Goal: Task Accomplishment & Management: Manage account settings

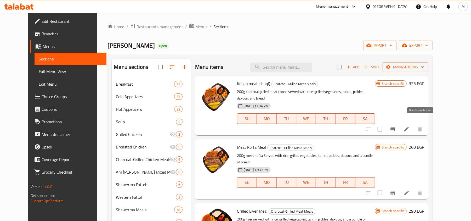
click at [399, 123] on button "Branch-specific-item" at bounding box center [392, 129] width 13 height 13
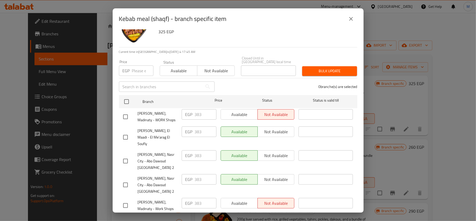
scroll to position [29, 0]
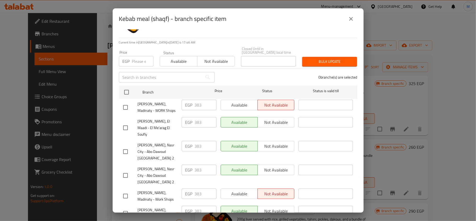
click at [349, 20] on icon "close" at bounding box center [351, 19] width 6 height 6
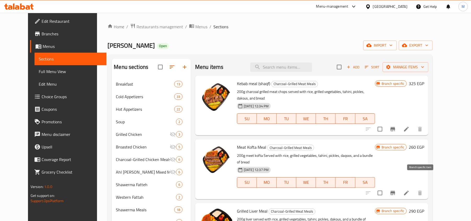
click at [396, 190] on icon "Branch-specific-item" at bounding box center [393, 193] width 6 height 6
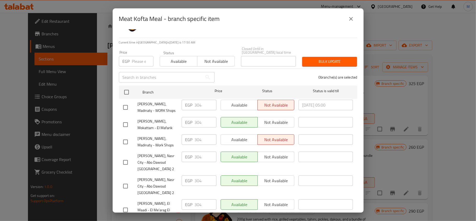
click at [355, 20] on button "close" at bounding box center [351, 19] width 13 height 13
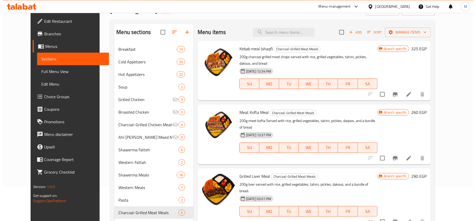
scroll to position [70, 0]
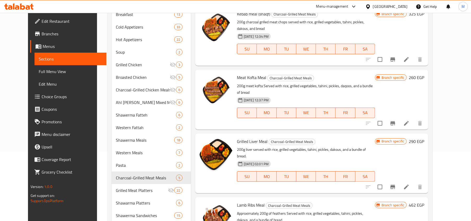
click at [399, 180] on button "Branch-specific-item" at bounding box center [392, 186] width 13 height 13
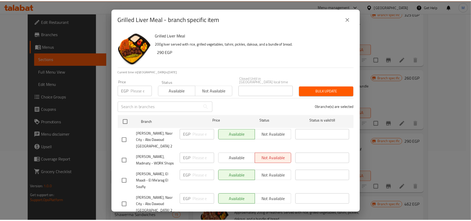
scroll to position [29, 0]
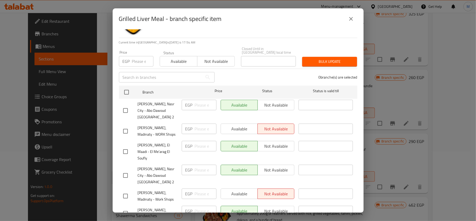
click at [353, 21] on icon "close" at bounding box center [351, 19] width 6 height 6
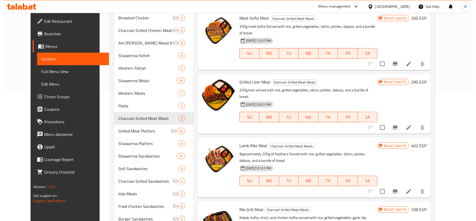
scroll to position [139, 0]
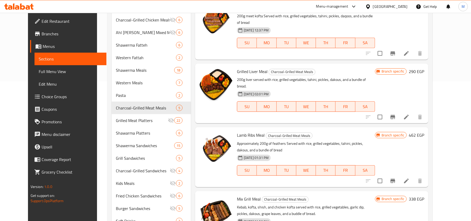
click at [396, 178] on icon "Branch-specific-item" at bounding box center [393, 181] width 6 height 6
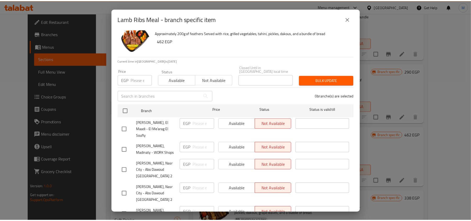
scroll to position [29, 0]
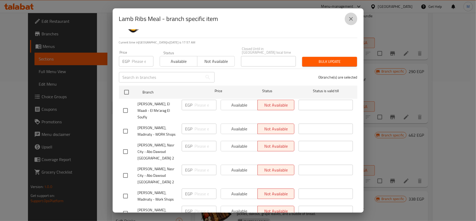
click at [353, 20] on icon "close" at bounding box center [351, 19] width 6 height 6
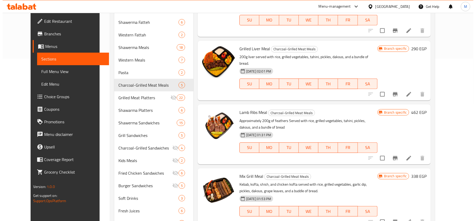
scroll to position [174, 0]
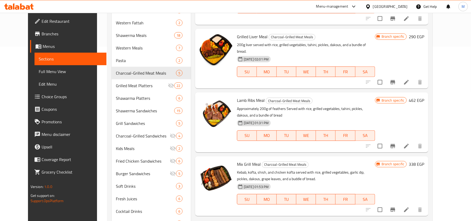
click at [395, 207] on icon "Branch-specific-item" at bounding box center [392, 209] width 5 height 4
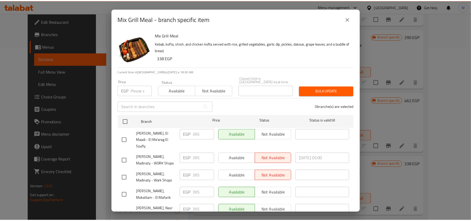
scroll to position [29, 0]
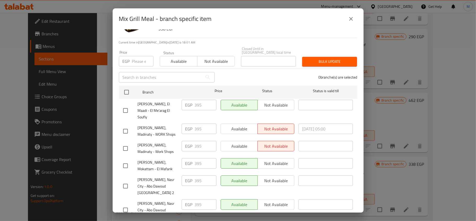
click at [357, 24] on div "Mix Grill Meal - branch specific item" at bounding box center [238, 19] width 238 height 13
click at [357, 21] on button "close" at bounding box center [351, 19] width 13 height 13
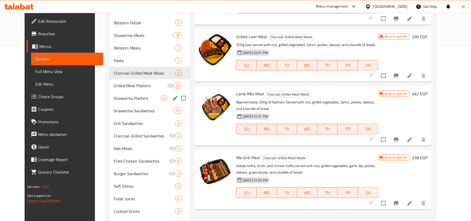
click at [128, 89] on div "Grilled Meat Platters 22" at bounding box center [150, 85] width 81 height 13
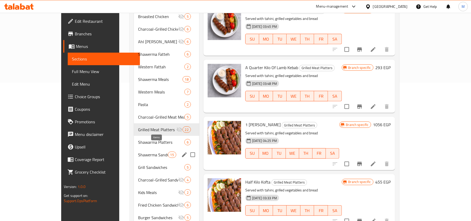
scroll to position [136, 0]
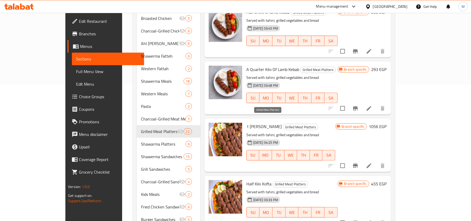
click at [283, 124] on span "Grilled Meat Platters" at bounding box center [300, 127] width 35 height 6
copy span "Grilled Meat Platters"
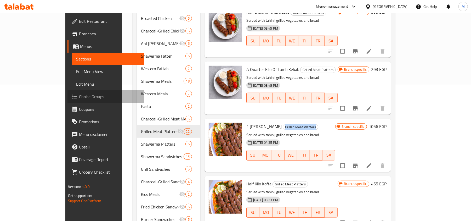
click at [79, 97] on span "Choice Groups" at bounding box center [109, 96] width 61 height 6
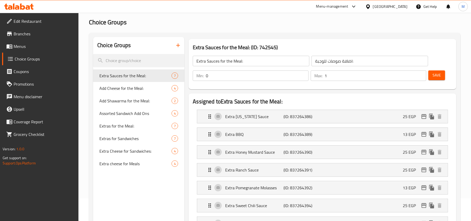
scroll to position [35, 0]
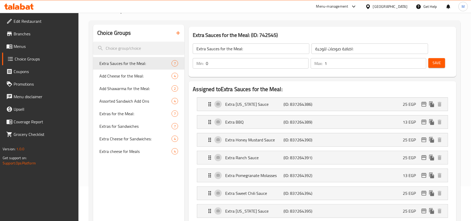
click at [21, 48] on span "Menus" at bounding box center [44, 46] width 61 height 6
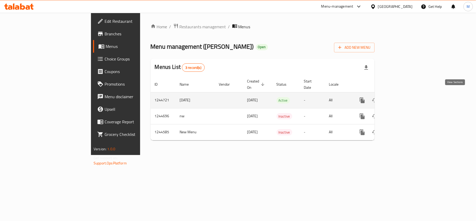
click at [402, 98] on icon "enhanced table" at bounding box center [400, 100] width 5 height 5
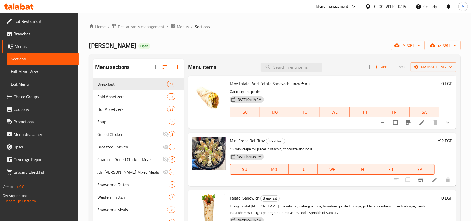
click at [312, 41] on div "Ahl Alkaram Open import export" at bounding box center [275, 46] width 372 height 10
click at [276, 24] on ol "Home / Restaurants management / Menus / Sections" at bounding box center [275, 26] width 372 height 7
